Goal: Find specific page/section: Find specific page/section

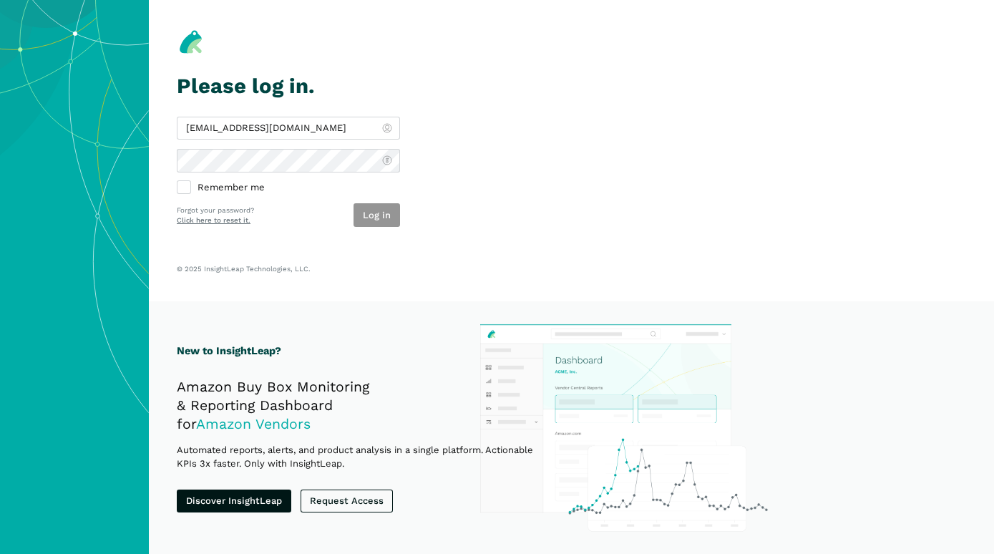
type input "[EMAIL_ADDRESS][DOMAIN_NAME]"
click at [382, 218] on button "Log in" at bounding box center [377, 215] width 47 height 24
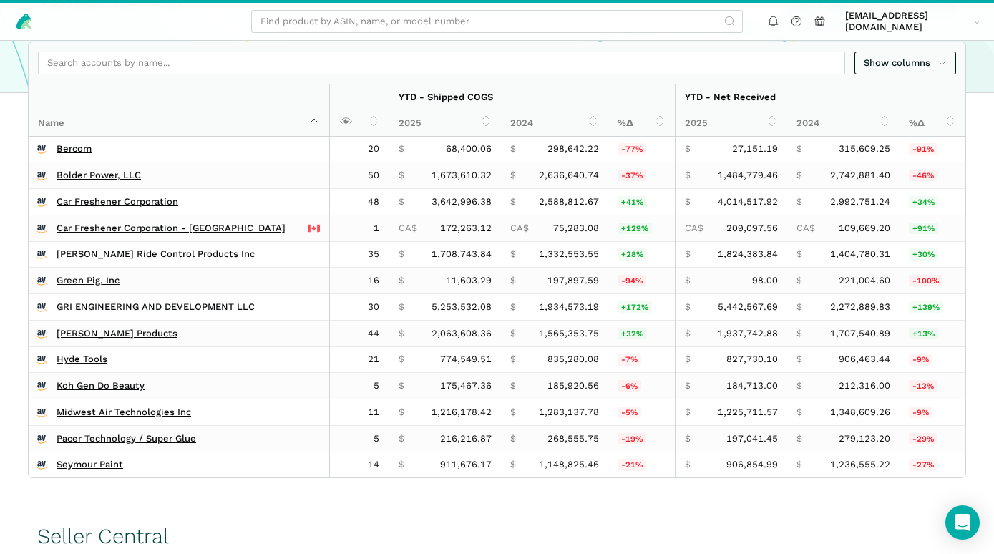
scroll to position [387, 0]
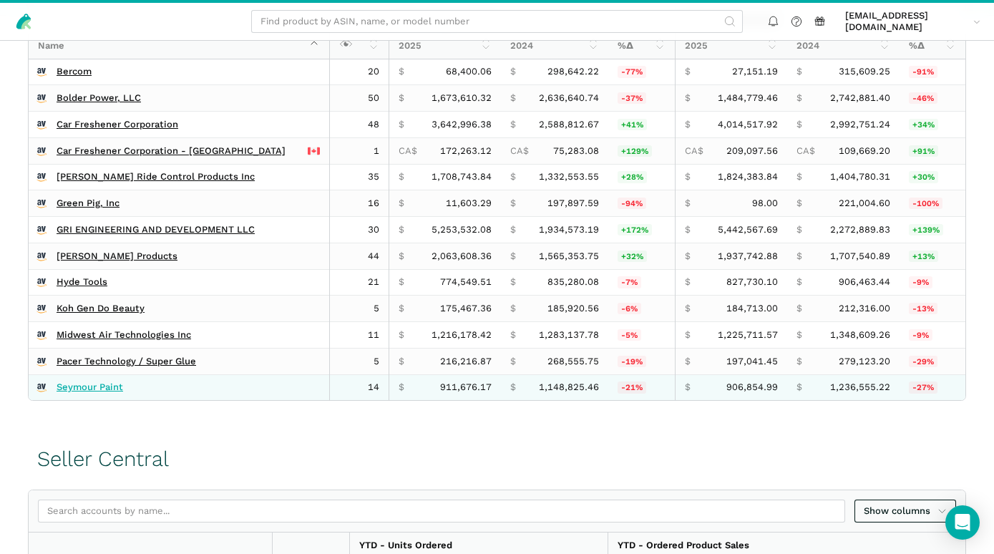
click at [80, 393] on link "Seymour Paint" at bounding box center [90, 387] width 67 height 11
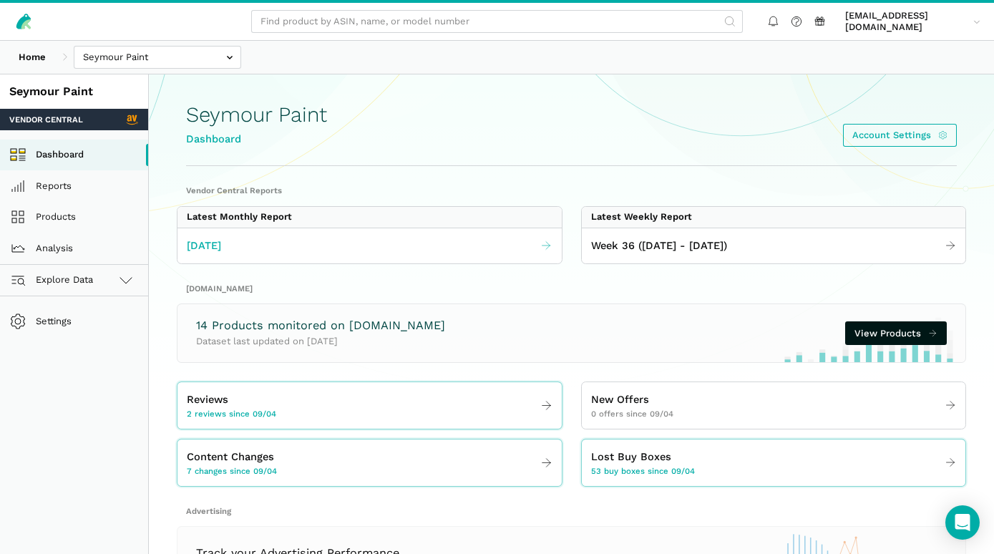
click at [221, 246] on span "[DATE]" at bounding box center [204, 246] width 34 height 16
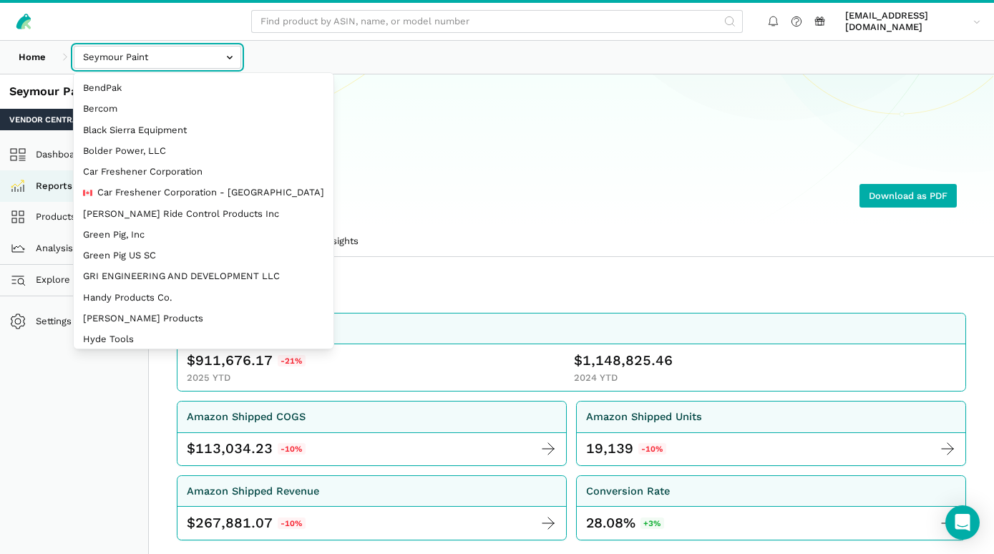
click at [225, 62] on input "text" at bounding box center [158, 58] width 168 height 24
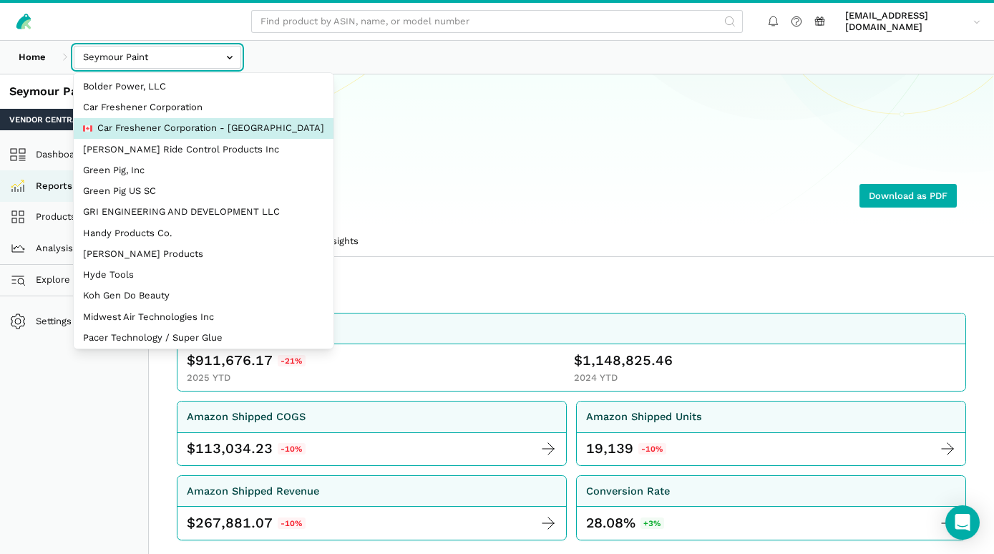
scroll to position [89, 0]
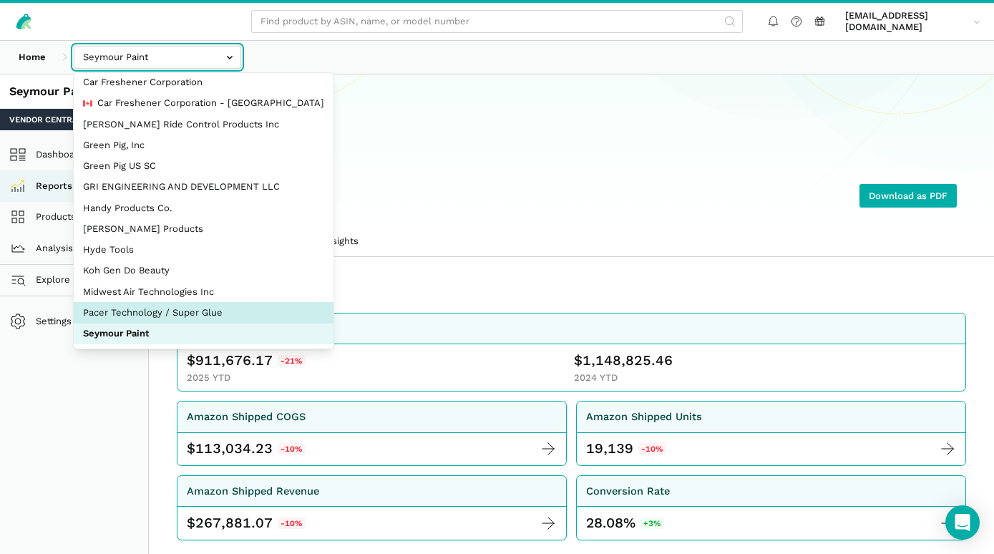
select select "fkxqHxM23aXfX8SirVafsdf2"
